Goal: Browse casually: Explore the website without a specific task or goal

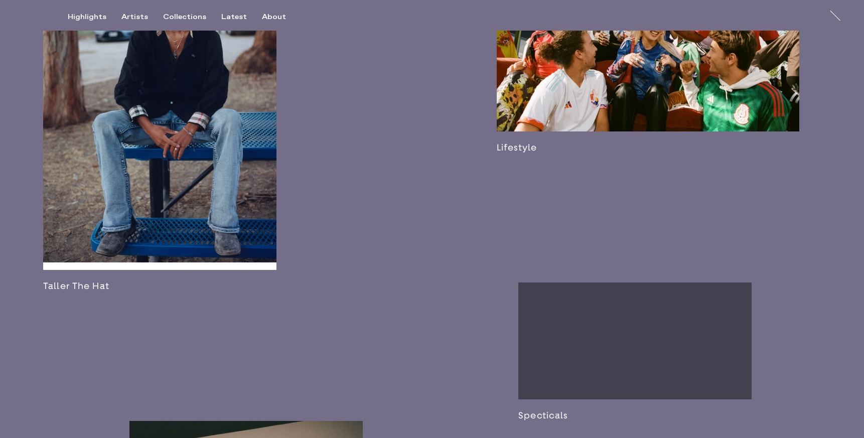
scroll to position [1380, 0]
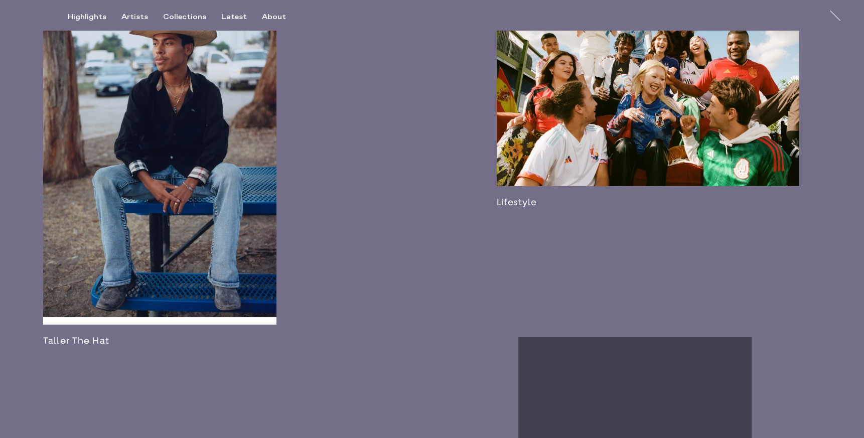
click at [617, 136] on link at bounding box center [648, 96] width 302 height 222
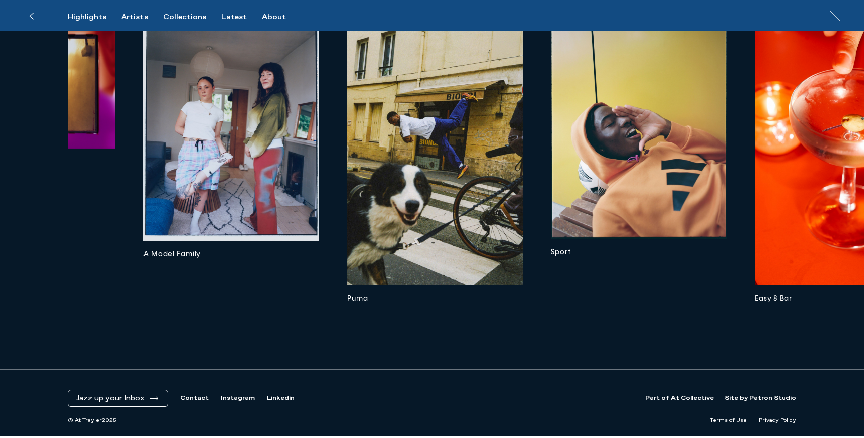
scroll to position [0, 2869]
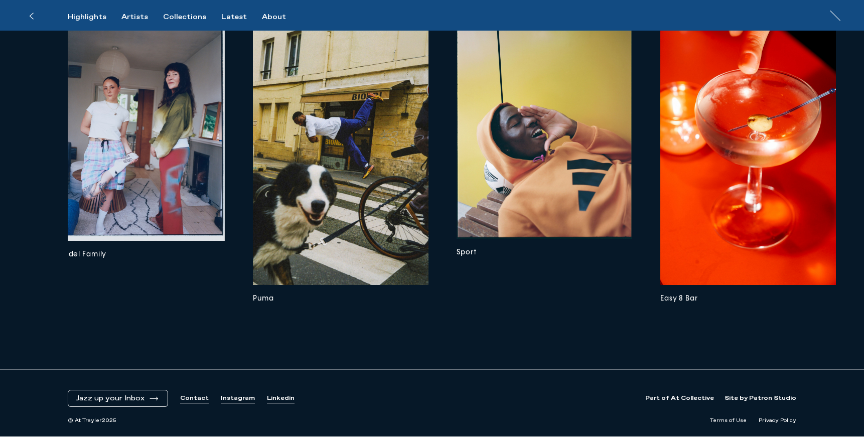
click at [763, 126] on img at bounding box center [748, 153] width 176 height 263
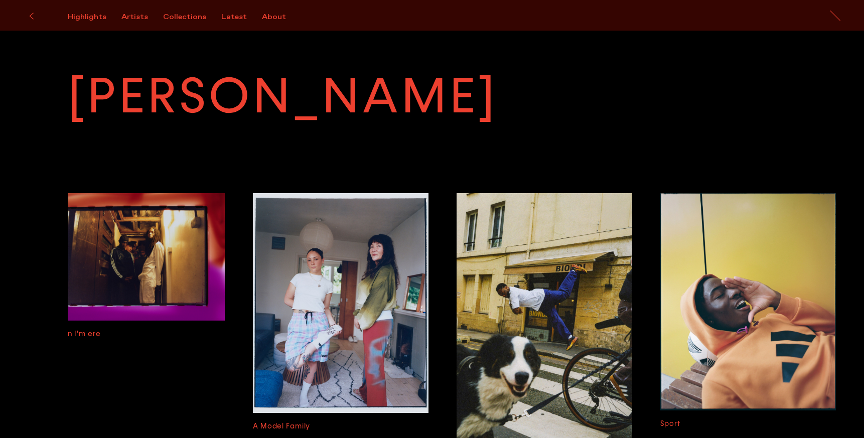
scroll to position [2883, 0]
